Goal: Complete application form: Complete application form

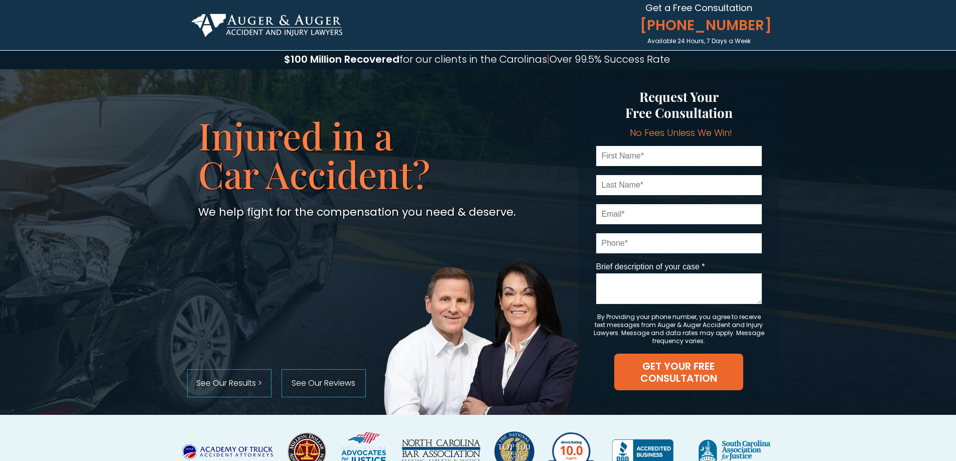
click at [642, 158] on input "text" at bounding box center [679, 156] width 166 height 20
type input "Sandip"
type input "kumar"
type input "[EMAIL_ADDRESS][DOMAIN_NAME]"
type input "7045009062"
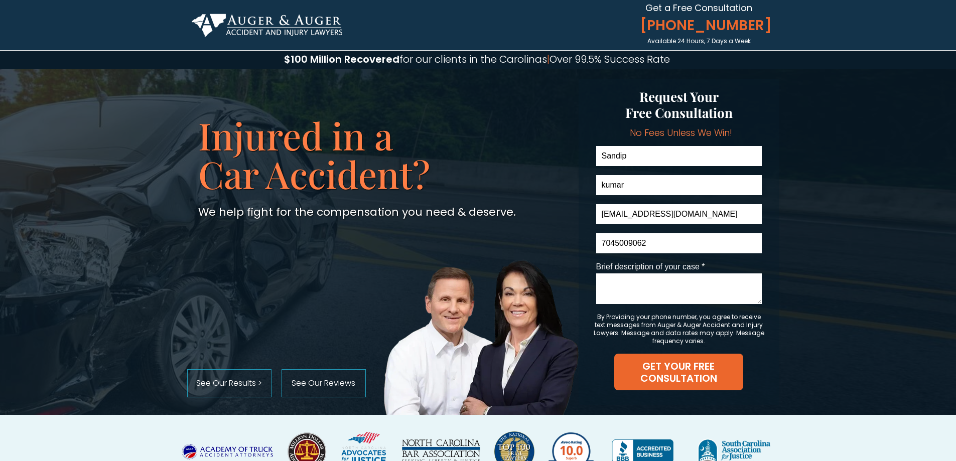
click at [655, 290] on textarea "Brief description of your case *" at bounding box center [679, 289] width 166 height 31
click at [646, 297] on textarea "Accident occured on [DATE]. I got rear ended." at bounding box center [679, 289] width 166 height 31
drag, startPoint x: 671, startPoint y: 297, endPoint x: 554, endPoint y: 274, distance: 119.2
click at [554, 0] on div "[PERSON_NAME] [PERSON_NAME][EMAIL_ADDRESS][DOMAIN_NAME] 7045009062 Brief descri…" at bounding box center [478, 0] width 602 height 0
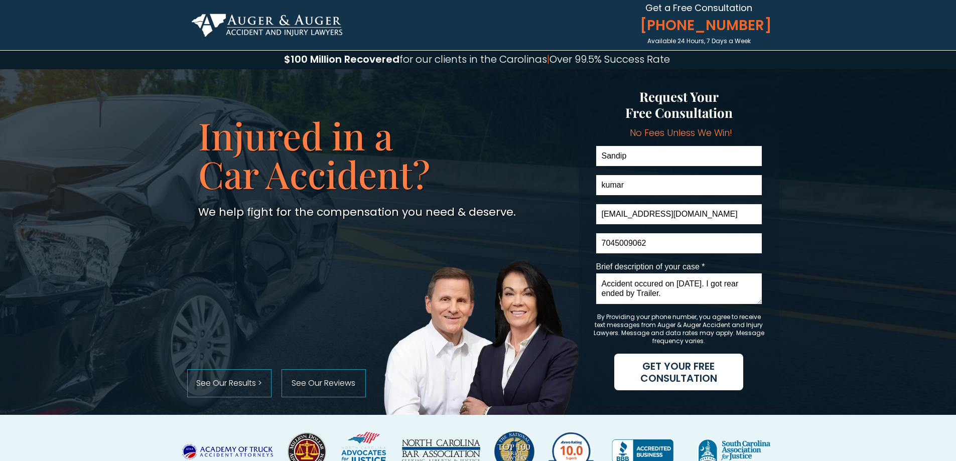
type textarea "Accident occured on [DATE]. I got rear ended by Trailer."
click at [656, 371] on span "GET YOUR FREE CONSULTATION" at bounding box center [678, 372] width 129 height 24
